Goal: Check status: Check status

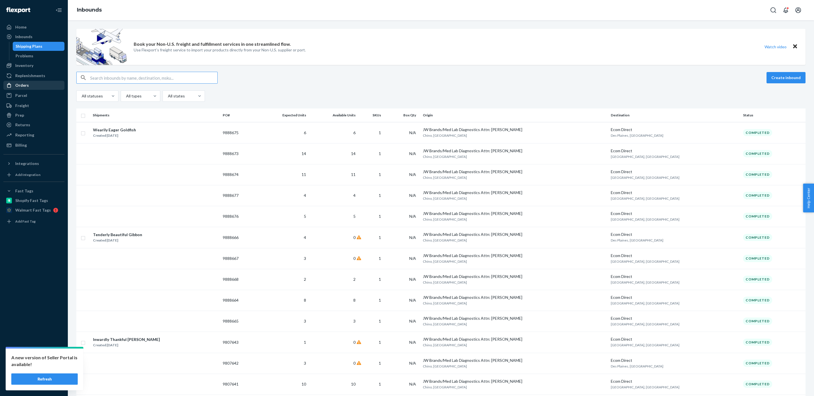
click at [36, 89] on div "Orders" at bounding box center [34, 85] width 60 height 8
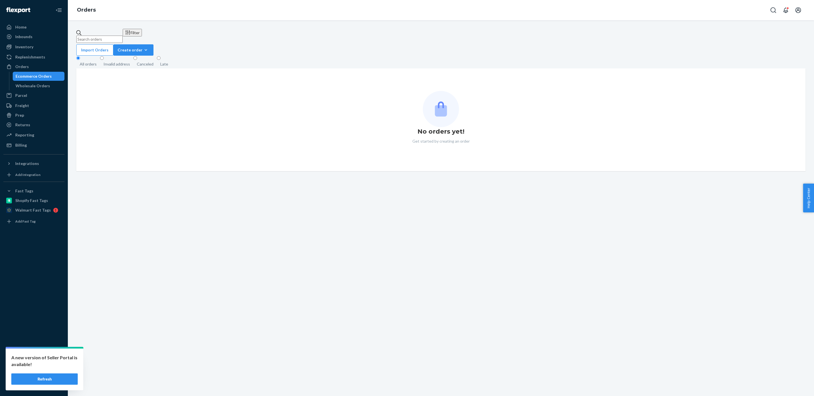
click at [3, 62] on link "Orders" at bounding box center [33, 66] width 61 height 9
click at [123, 36] on input "text" at bounding box center [99, 39] width 46 height 7
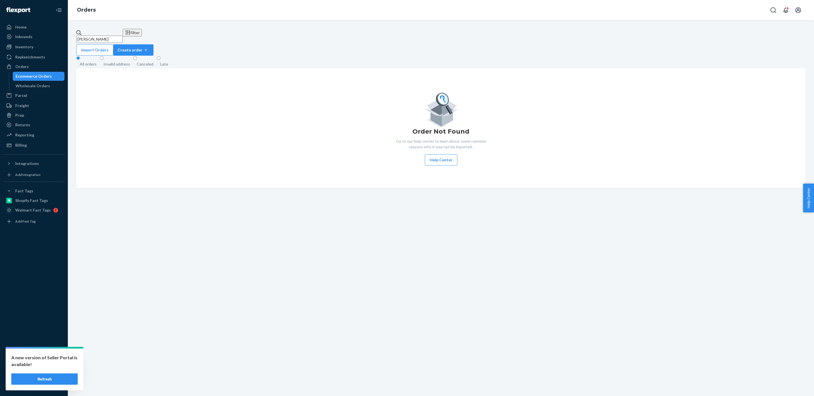
type input "[PERSON_NAME]"
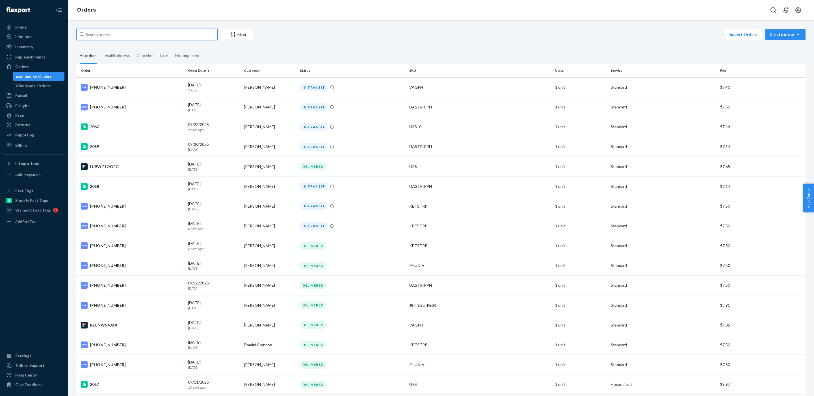
click at [109, 36] on input "text" at bounding box center [146, 34] width 141 height 11
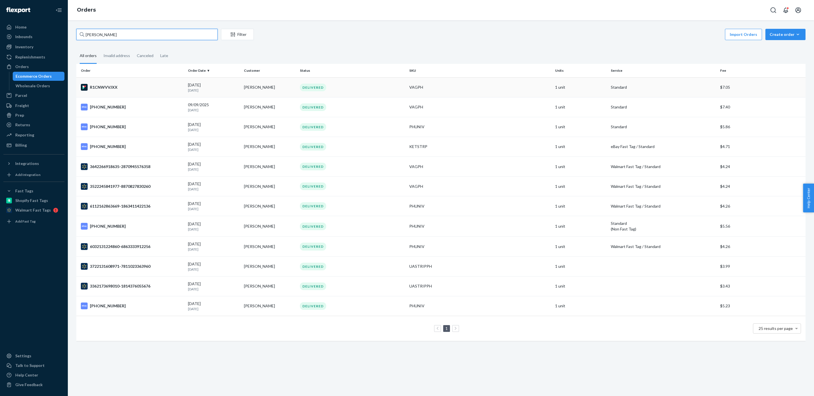
type input "[PERSON_NAME]"
click at [140, 89] on div "R1CNWVVJXX" at bounding box center [132, 87] width 103 height 7
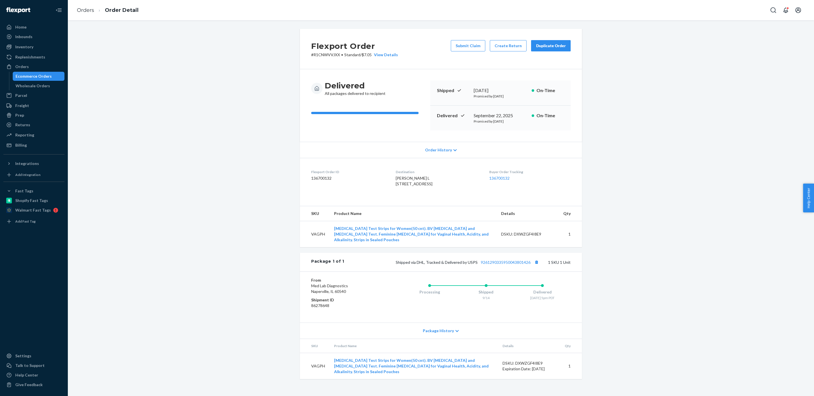
click at [441, 332] on div "Package History" at bounding box center [441, 331] width 282 height 16
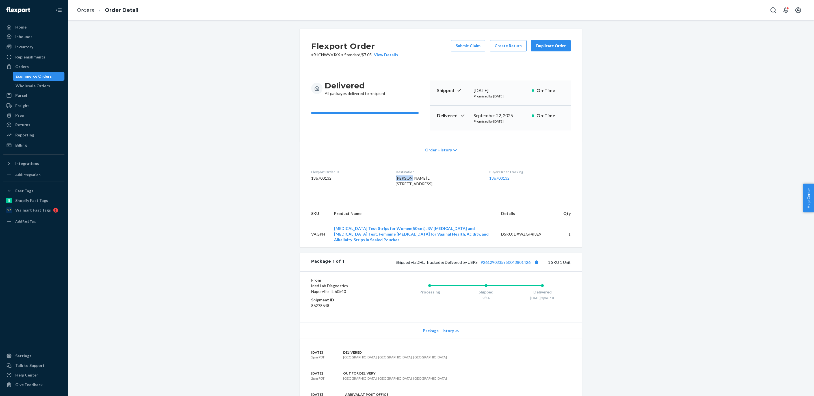
drag, startPoint x: 409, startPoint y: 176, endPoint x: 390, endPoint y: 176, distance: 18.9
click at [390, 176] on dl "Flexport Order ID 136700132 Destination [PERSON_NAME] L [STREET_ADDRESS] US Buy…" at bounding box center [441, 179] width 282 height 42
copy span "[PERSON_NAME]"
drag, startPoint x: 423, startPoint y: 182, endPoint x: 389, endPoint y: 181, distance: 34.2
click at [389, 181] on dl "Flexport Order ID 136700132 Destination [PERSON_NAME] L [STREET_ADDRESS] US Buy…" at bounding box center [441, 179] width 282 height 42
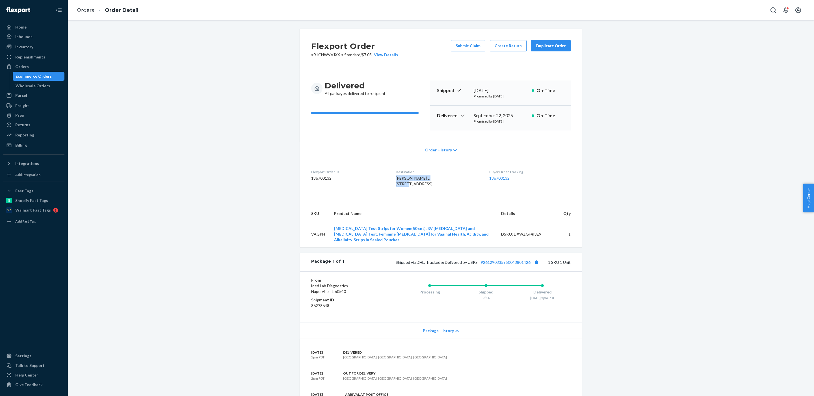
copy span "[PERSON_NAME] L [STREET_ADDRESS]"
click at [423, 180] on div "Angie L 1015 W 56th St Los Angeles, CA 90037-3901 US" at bounding box center [437, 180] width 84 height 11
drag, startPoint x: 423, startPoint y: 180, endPoint x: 403, endPoint y: 183, distance: 20.8
click at [403, 183] on div "Angie L 1015 W 56th St Los Angeles, CA 90037-3901 US" at bounding box center [437, 180] width 84 height 11
drag, startPoint x: 426, startPoint y: 182, endPoint x: 392, endPoint y: 182, distance: 34.2
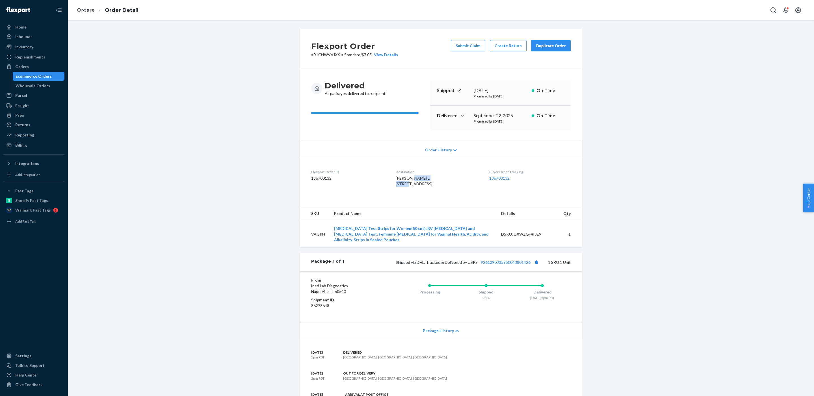
click at [395, 182] on div "Angie L 1015 W 56th St Los Angeles, CA 90037-3901 US" at bounding box center [437, 180] width 84 height 11
copy span "1015 W 56th St"
drag, startPoint x: 419, startPoint y: 187, endPoint x: 430, endPoint y: 187, distance: 11.0
click at [430, 186] on span "Angie L 1015 W 56th St Los Angeles, CA 90037-3901 US" at bounding box center [413, 181] width 37 height 10
copy span "90037"
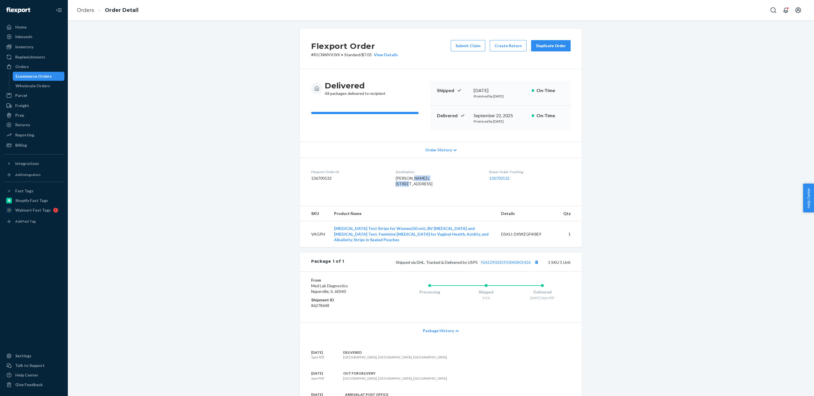
click at [383, 172] on dl "Flexport Order ID 136700132 Destination Angie L 1015 W 56th St Los Angeles, CA …" at bounding box center [441, 179] width 282 height 42
drag, startPoint x: 445, startPoint y: 187, endPoint x: 389, endPoint y: 180, distance: 56.7
click at [389, 180] on dl "Flexport Order ID 136700132 Destination Angie L 1015 W 56th St Los Angeles, CA …" at bounding box center [441, 179] width 282 height 42
copy span "Angie L 1015 W 56th St Los Angeles, CA 90037-3901"
